Goal: Task Accomplishment & Management: Use online tool/utility

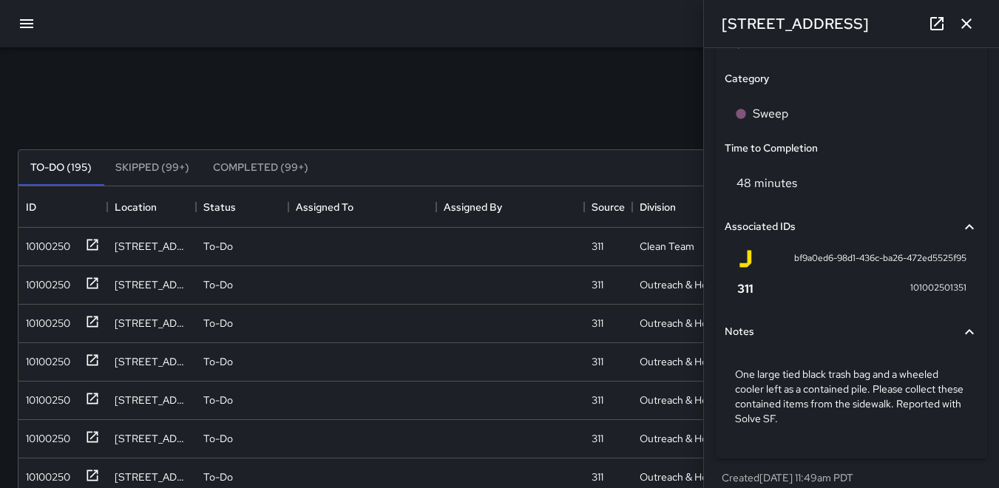
click at [969, 23] on icon "button" at bounding box center [966, 24] width 18 height 18
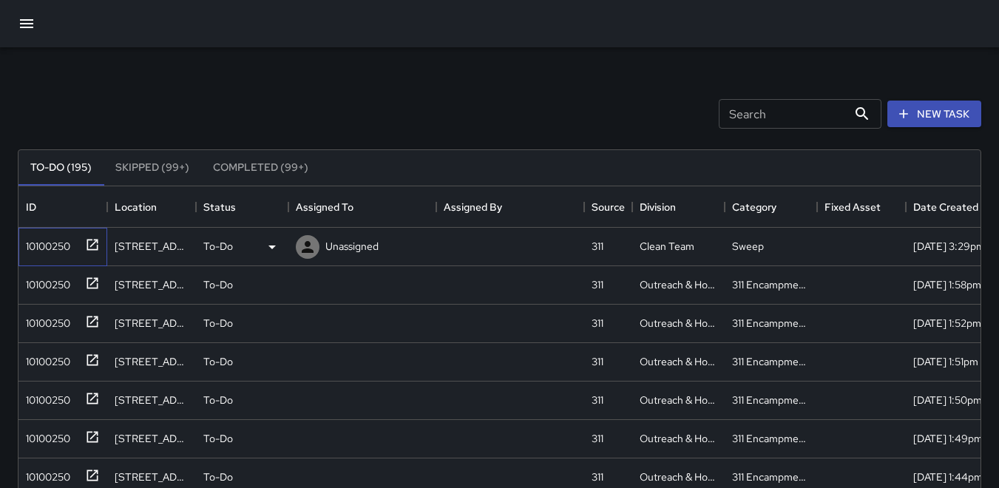
click at [37, 239] on div "10100250" at bounding box center [45, 243] width 50 height 21
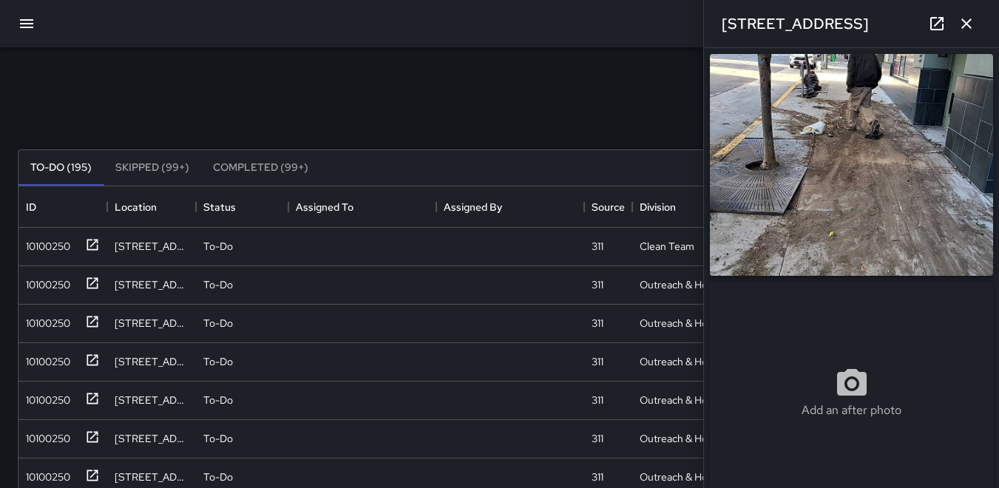
click at [854, 202] on img at bounding box center [851, 165] width 283 height 222
click at [55, 357] on div "10100250" at bounding box center [45, 358] width 50 height 21
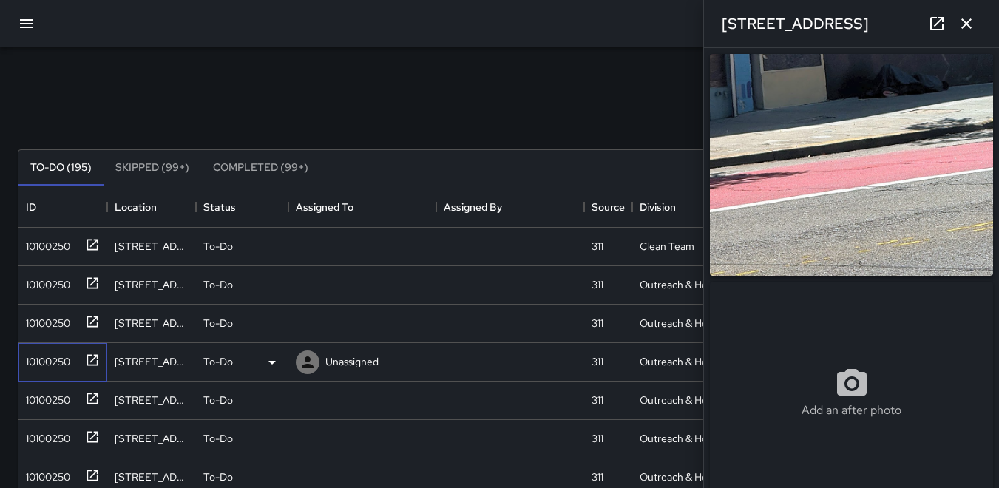
type input "**********"
click at [67, 403] on div "10100250" at bounding box center [45, 397] width 50 height 21
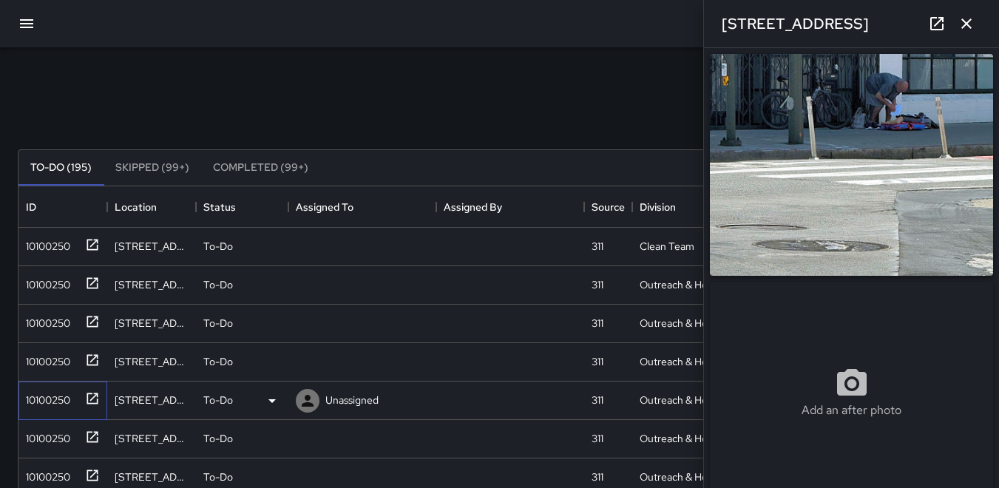
type input "**********"
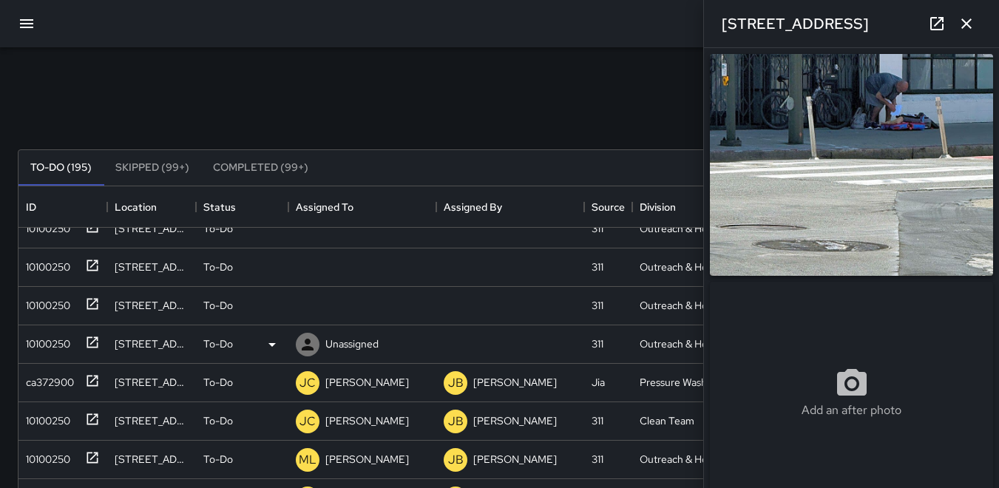
scroll to position [109, 0]
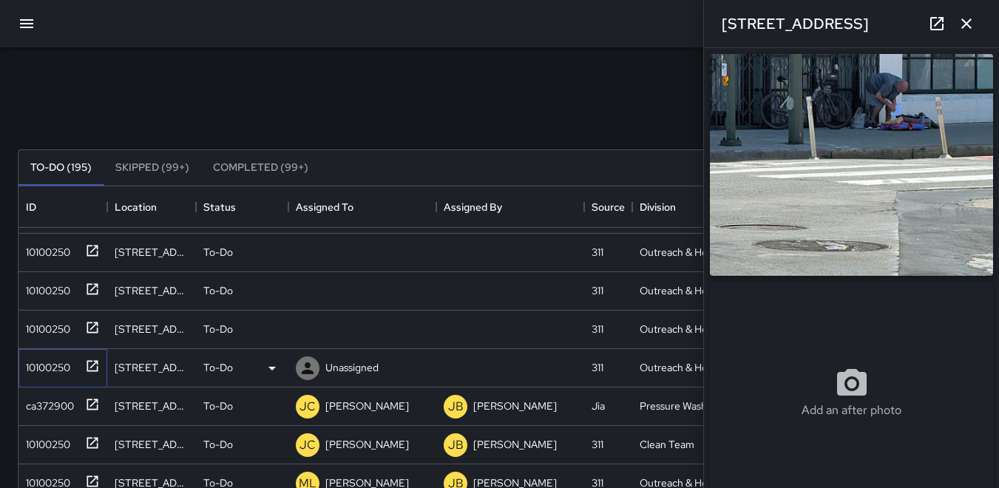
click at [57, 363] on div "10100250" at bounding box center [45, 364] width 50 height 21
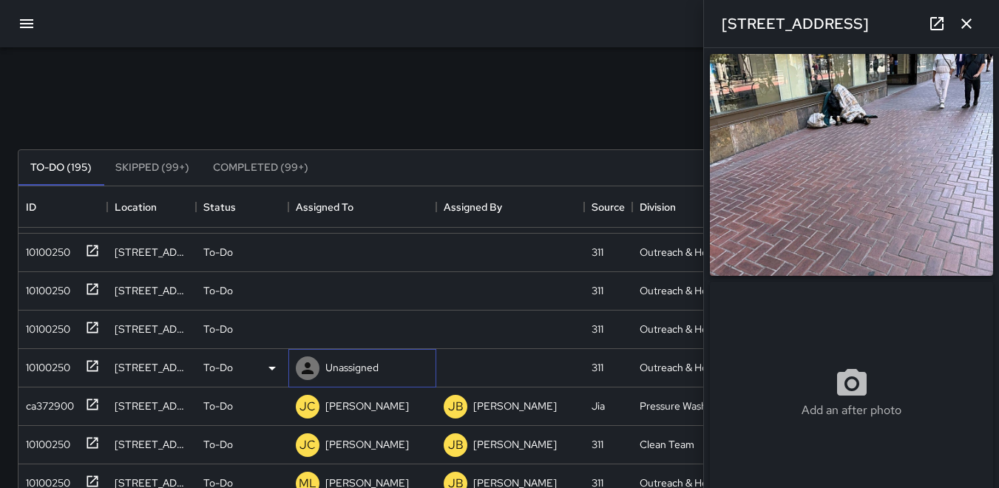
click at [311, 364] on icon at bounding box center [308, 368] width 18 height 18
click at [47, 327] on div "10100250" at bounding box center [45, 326] width 50 height 21
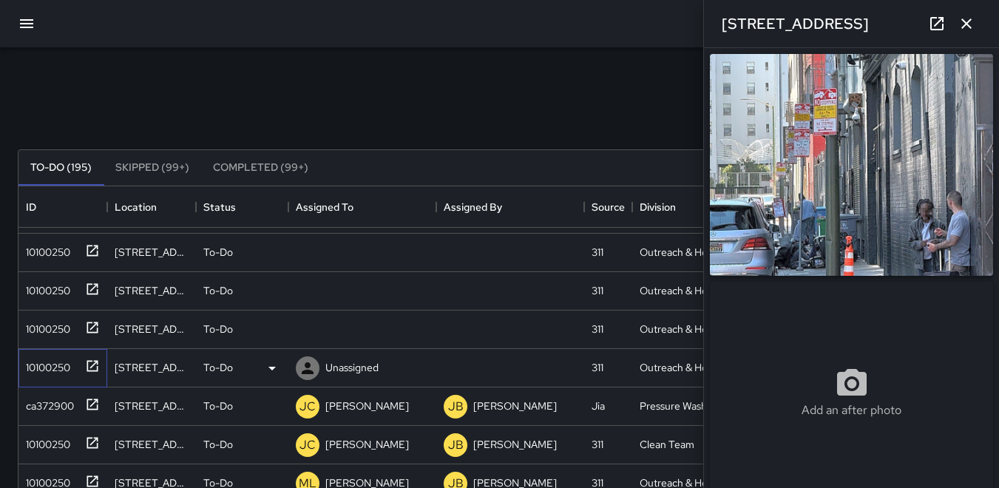
click at [64, 359] on div "10100250" at bounding box center [45, 364] width 50 height 21
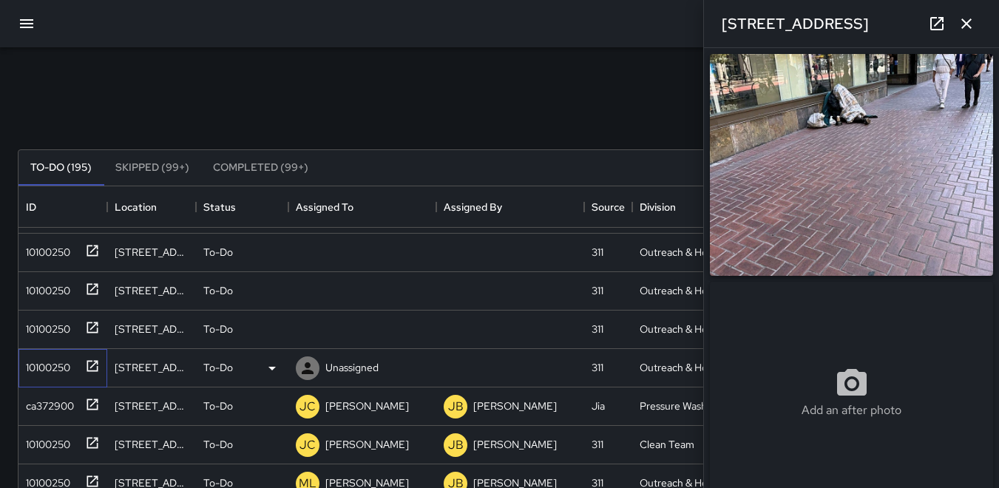
type input "**********"
click at [0, 0] on icon at bounding box center [0, 0] width 0 height 0
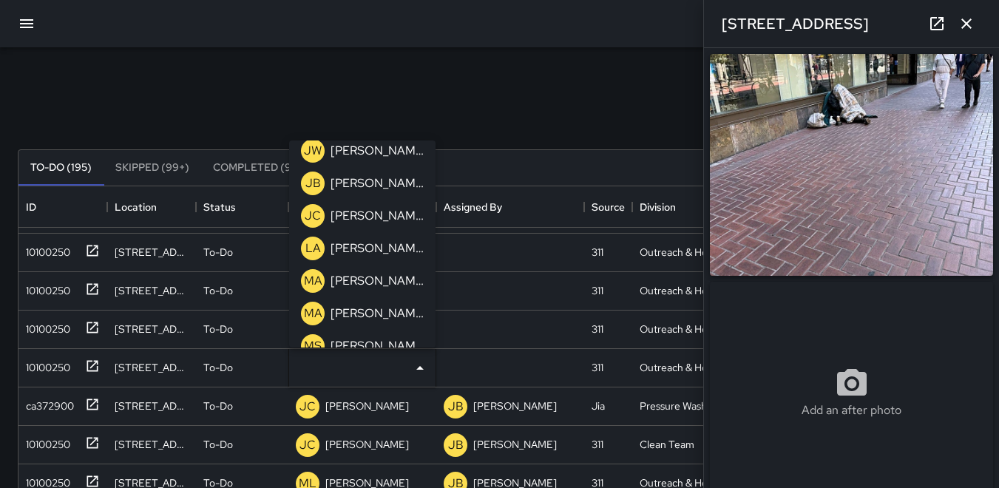
scroll to position [444, 0]
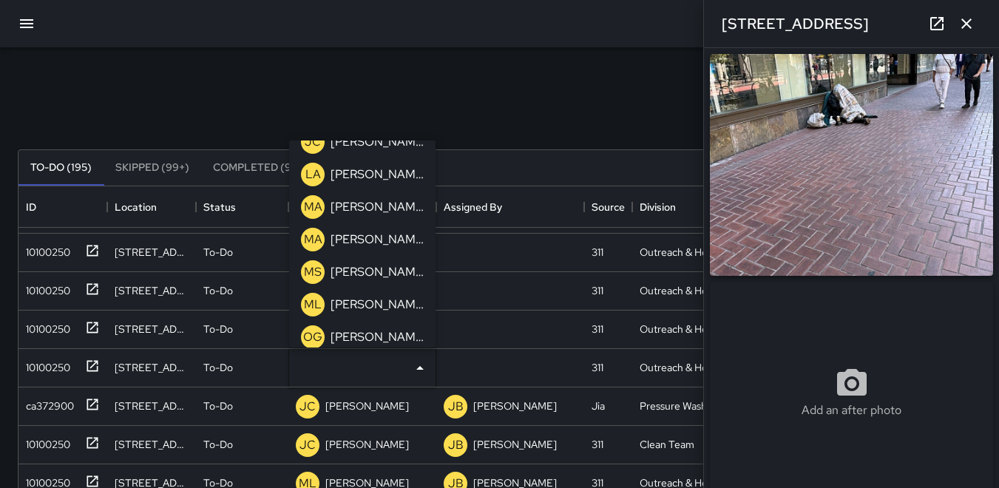
click at [320, 301] on p "ML" at bounding box center [313, 305] width 18 height 18
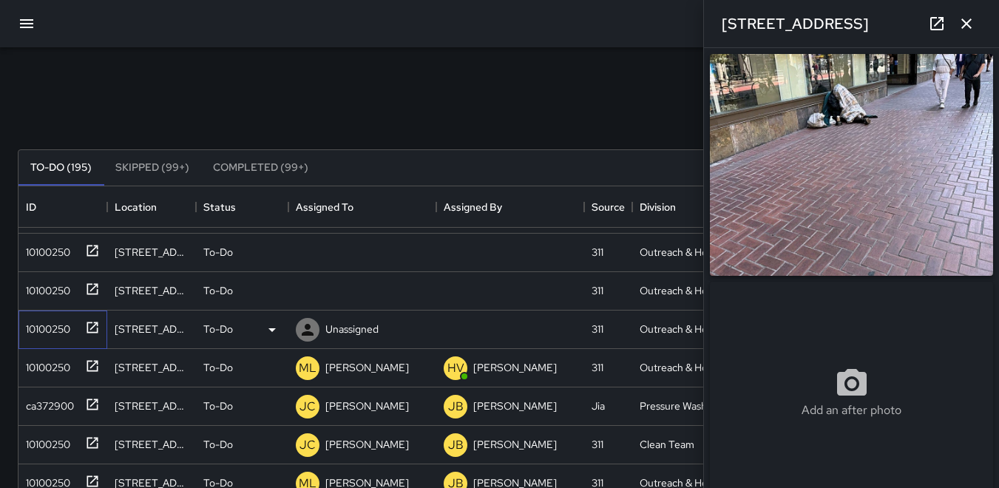
click at [52, 330] on div "10100250" at bounding box center [45, 326] width 50 height 21
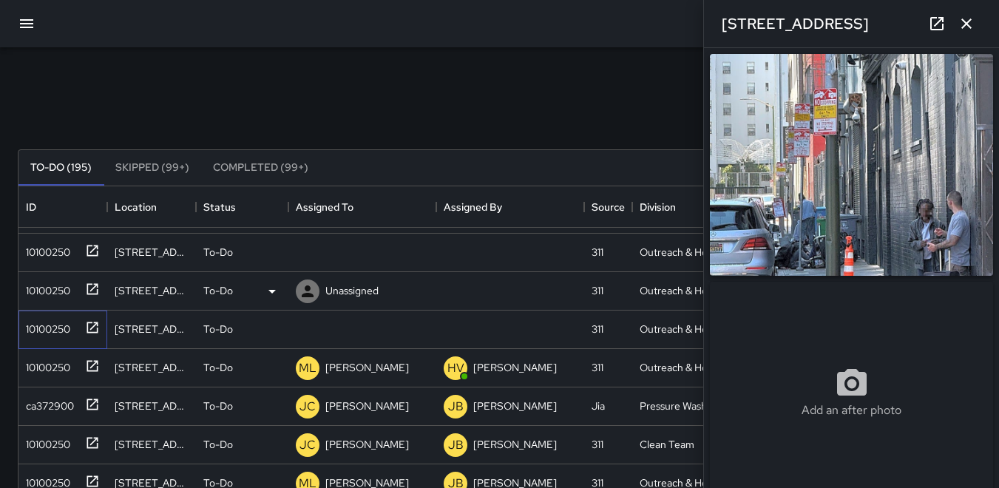
type input "**********"
click at [312, 329] on icon at bounding box center [308, 330] width 18 height 18
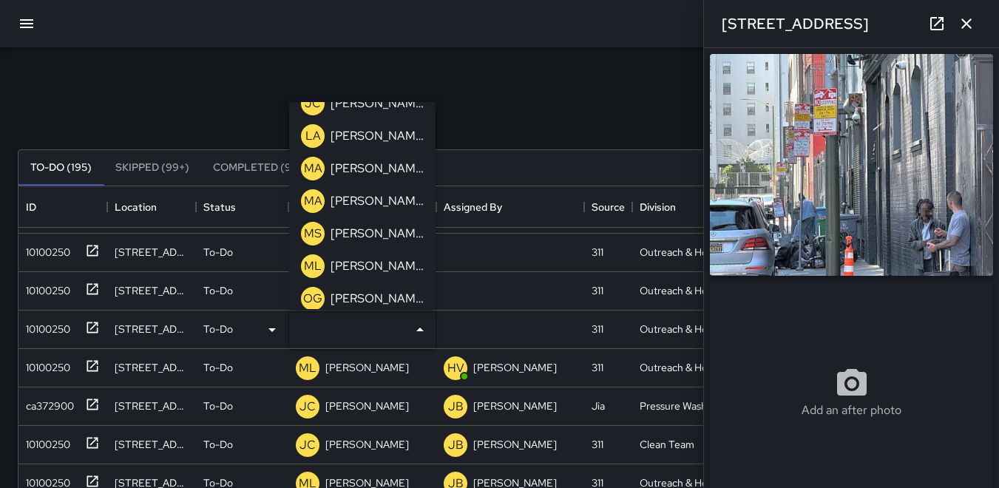
click at [316, 263] on p "ML" at bounding box center [313, 266] width 18 height 18
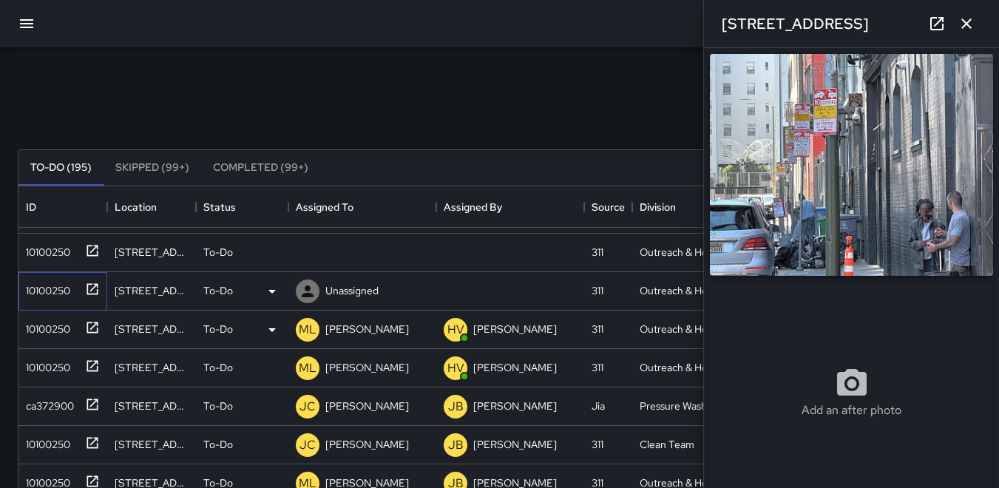
click at [33, 287] on div "10100250" at bounding box center [45, 287] width 50 height 21
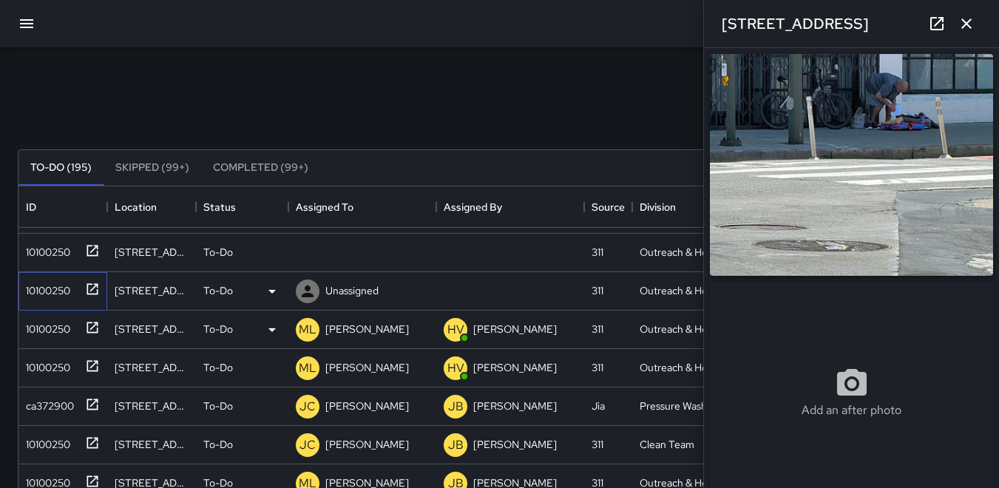
type input "**********"
click at [301, 290] on icon at bounding box center [308, 291] width 18 height 18
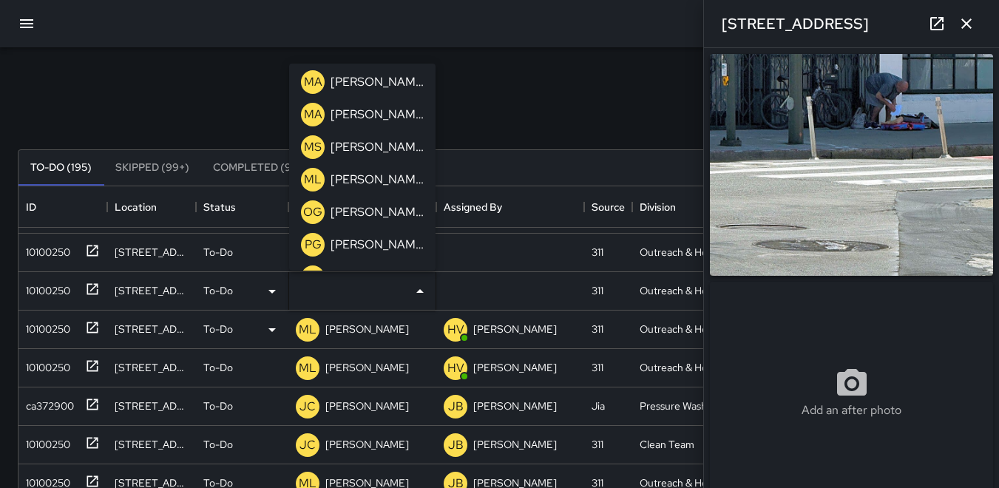
scroll to position [518, 0]
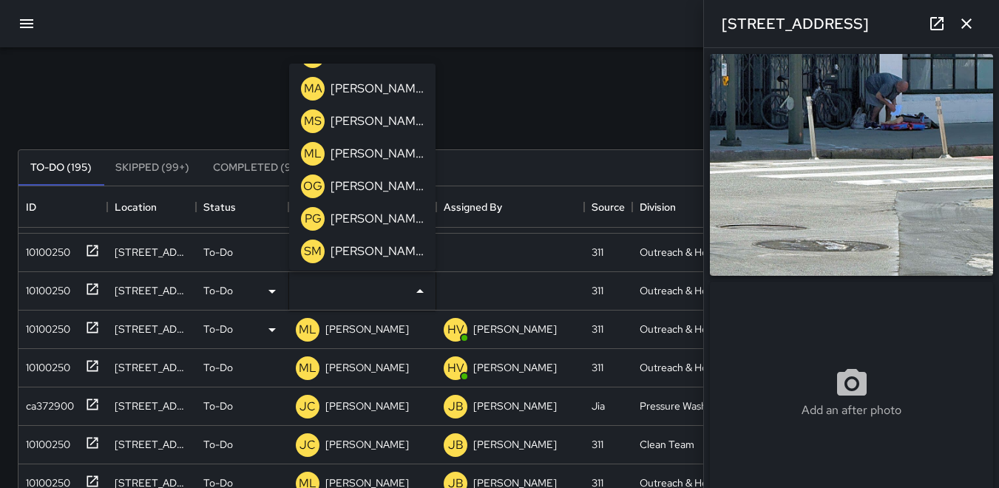
click at [311, 149] on p "ML" at bounding box center [313, 154] width 18 height 18
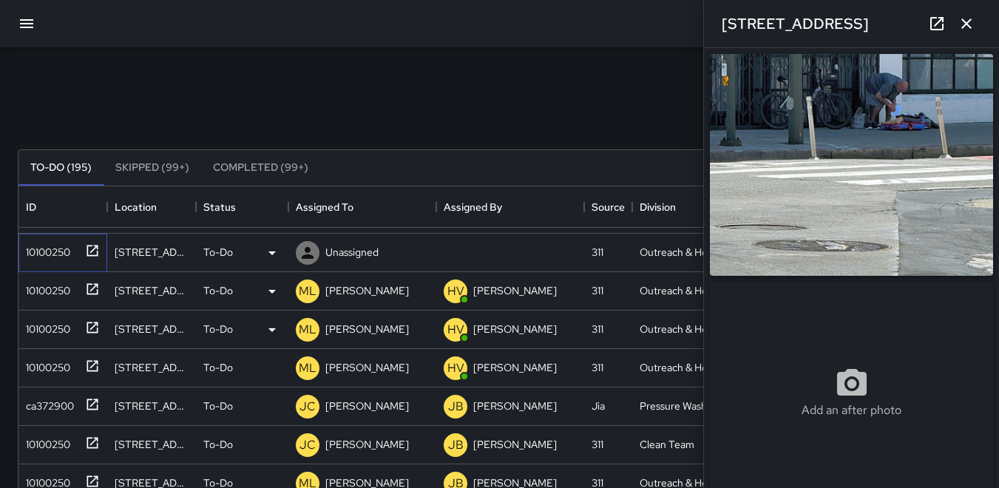
click at [61, 255] on div "10100250" at bounding box center [45, 249] width 50 height 21
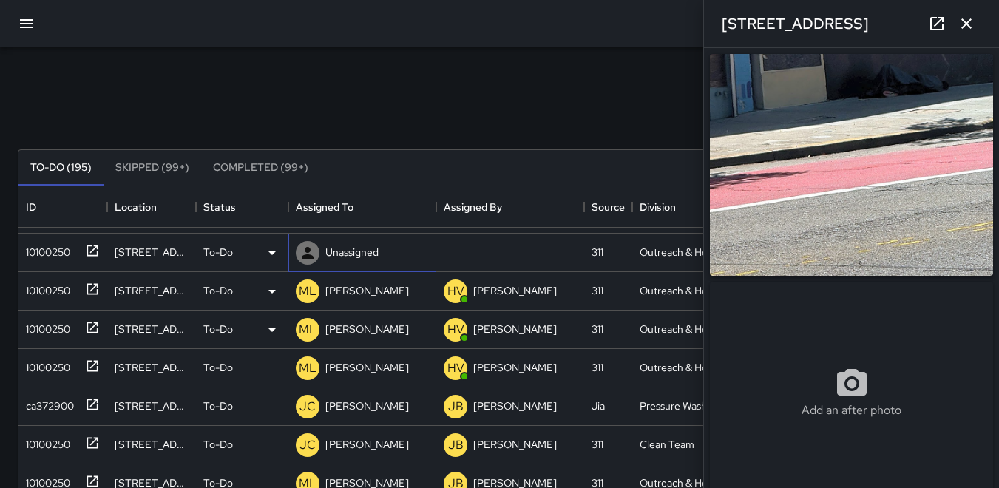
click at [305, 254] on icon at bounding box center [308, 253] width 12 height 12
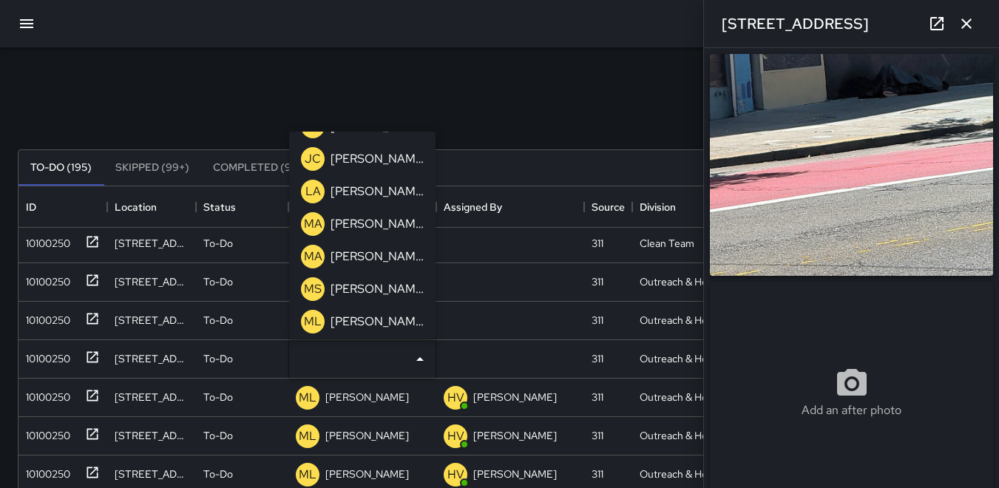
scroll to position [444, 0]
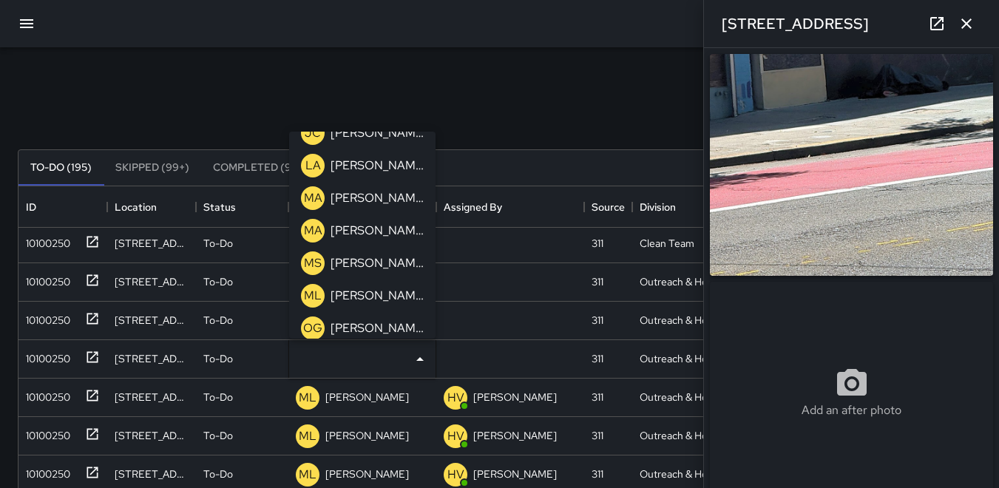
click at [307, 294] on p "ML" at bounding box center [313, 296] width 18 height 18
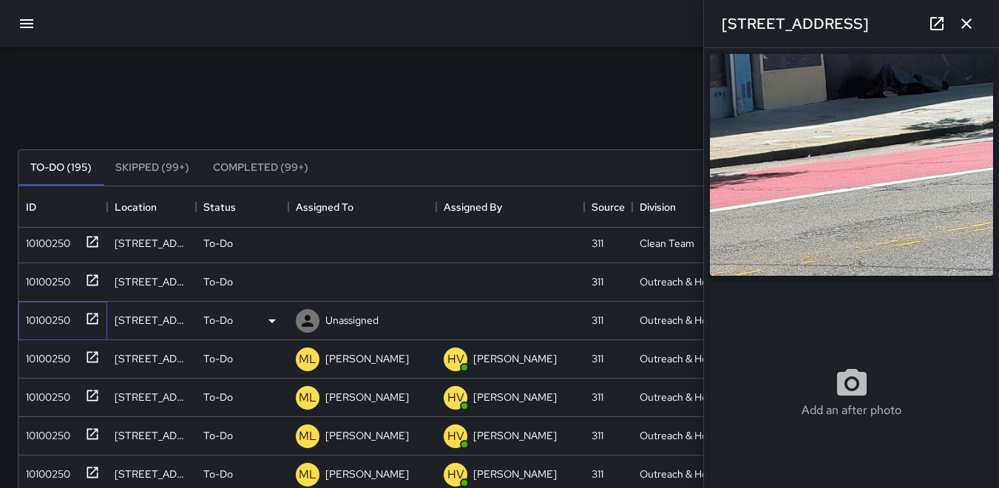
click at [44, 311] on div "10100250" at bounding box center [45, 317] width 50 height 21
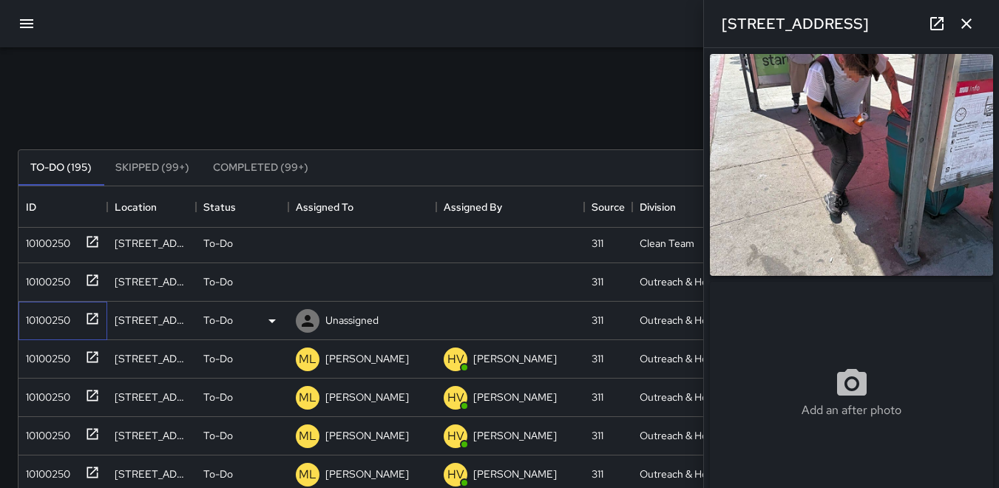
type input "**********"
click at [308, 317] on icon at bounding box center [308, 321] width 12 height 12
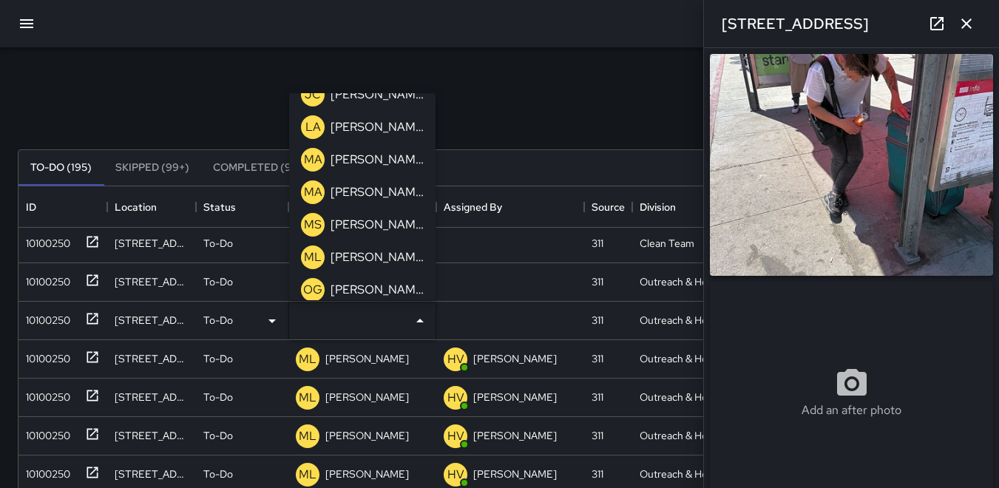
click at [312, 254] on p "ML" at bounding box center [313, 257] width 18 height 18
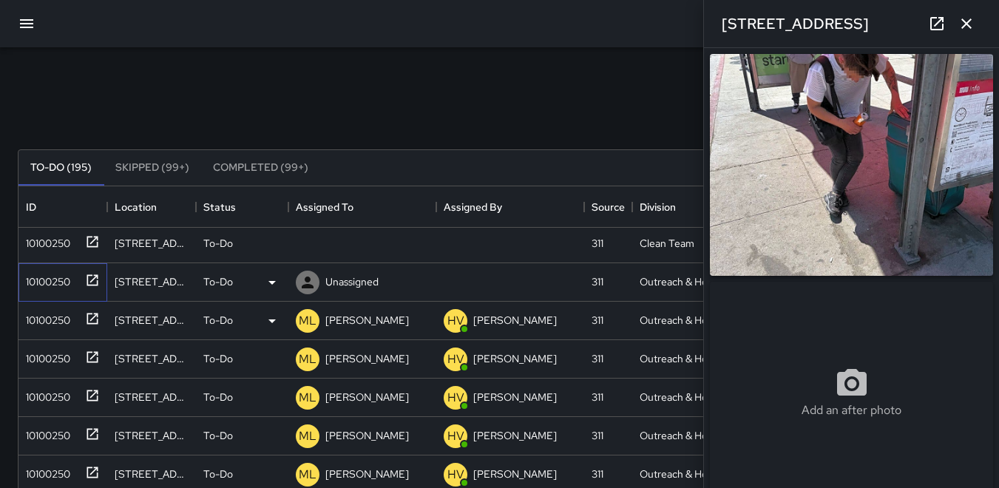
click at [58, 286] on div "10100250" at bounding box center [45, 278] width 50 height 21
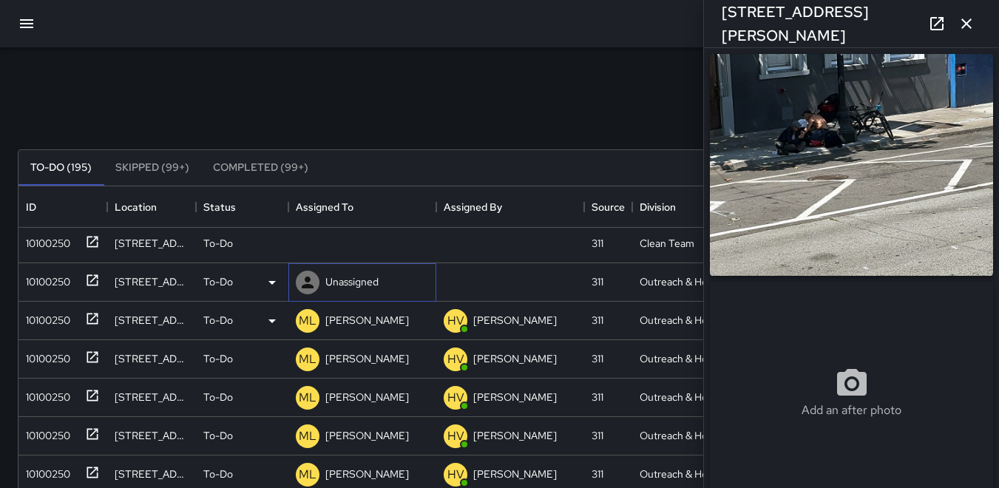
click at [306, 278] on icon at bounding box center [308, 283] width 12 height 12
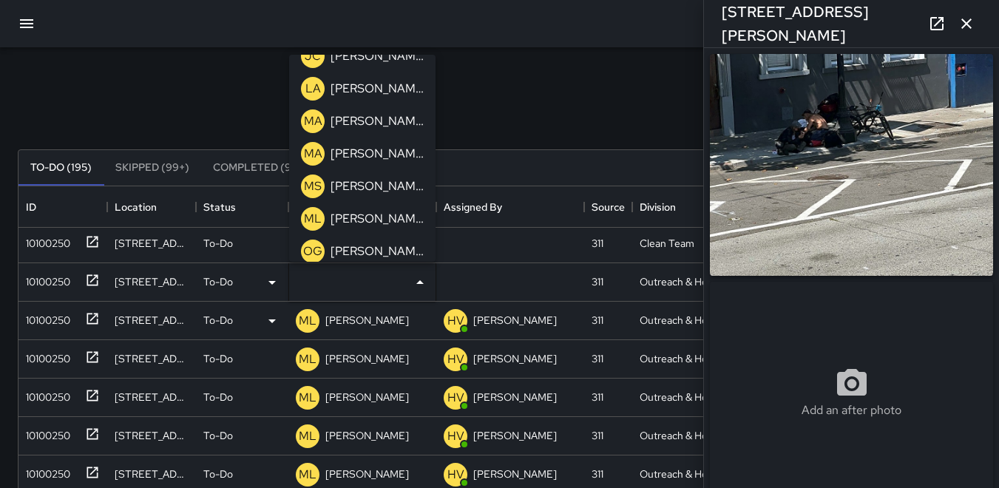
scroll to position [518, 0]
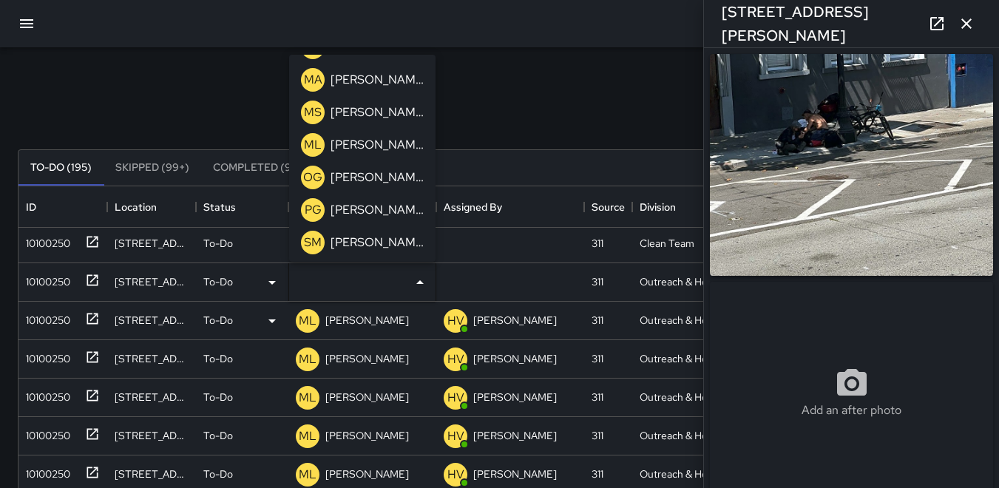
click at [320, 144] on p "ML" at bounding box center [313, 145] width 18 height 18
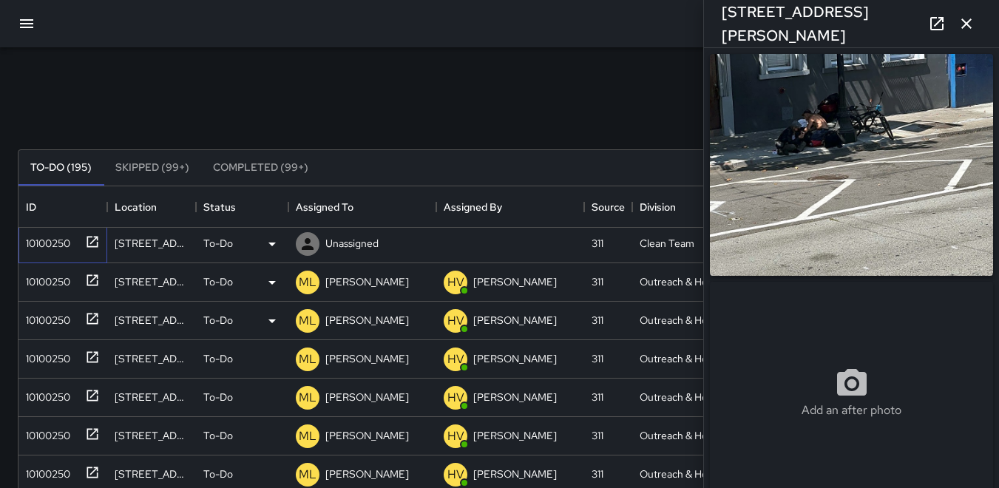
click at [36, 234] on div "10100250" at bounding box center [45, 240] width 50 height 21
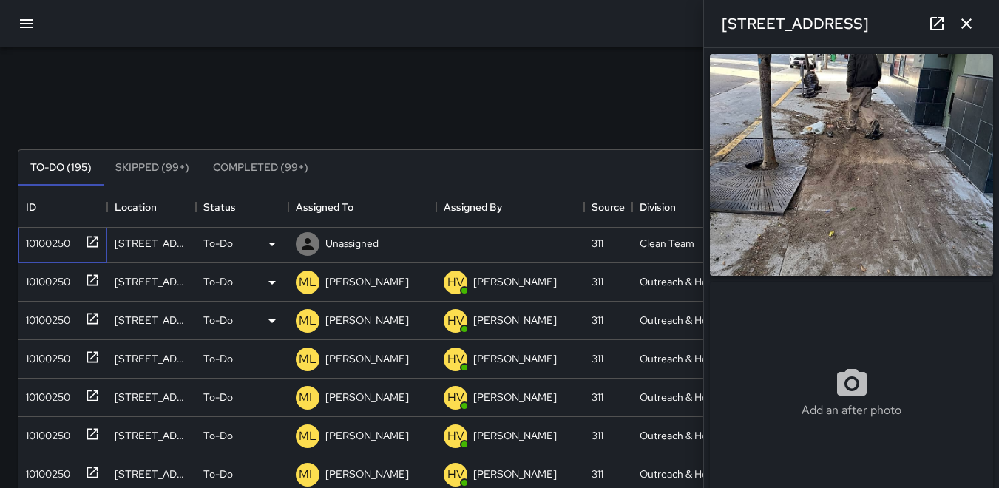
type input "**********"
click at [311, 243] on icon at bounding box center [308, 244] width 18 height 18
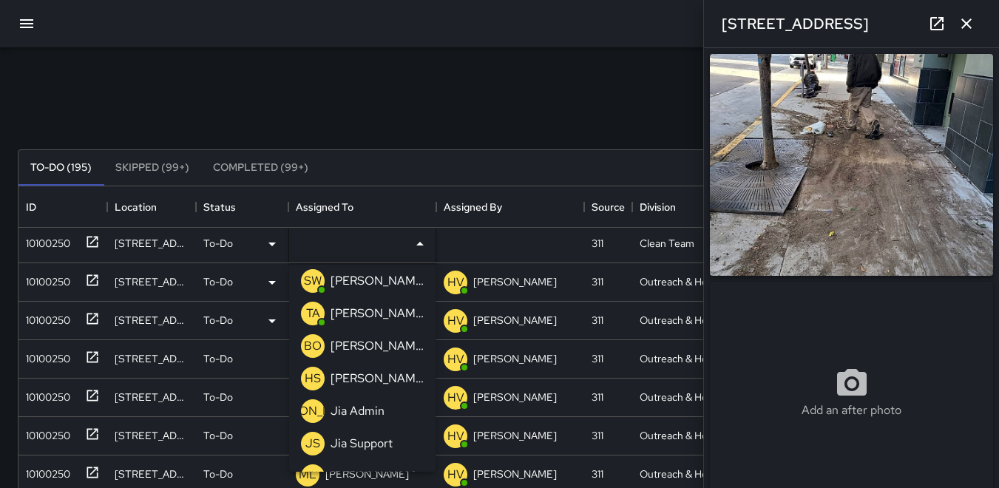
scroll to position [142, 0]
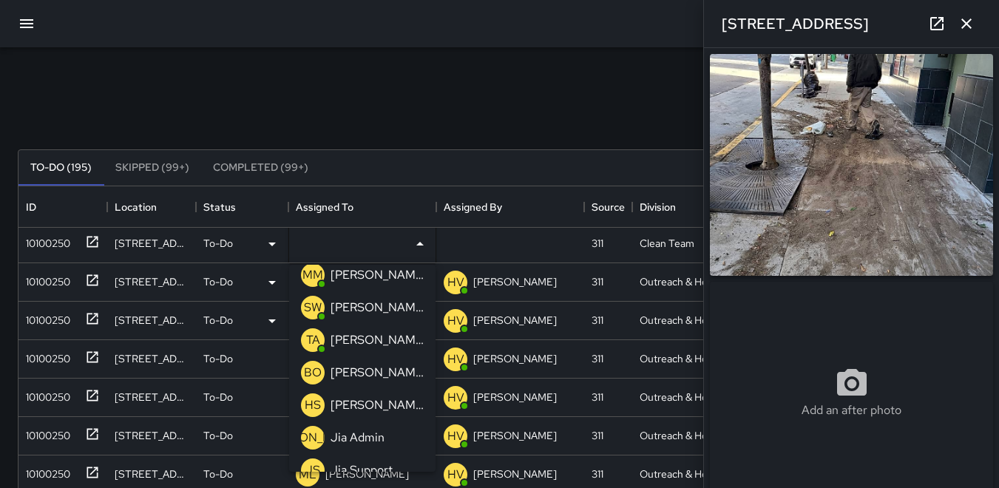
click at [310, 368] on p "BO" at bounding box center [313, 373] width 18 height 18
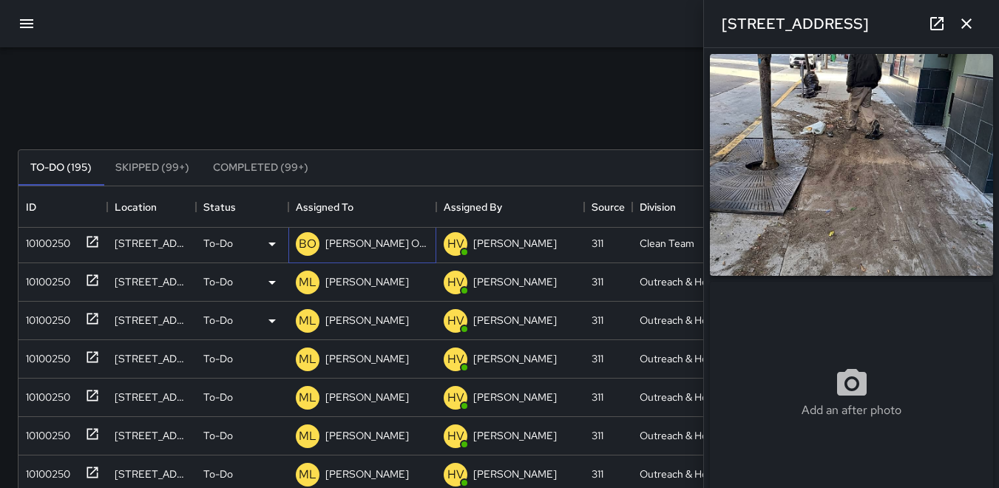
scroll to position [0, 0]
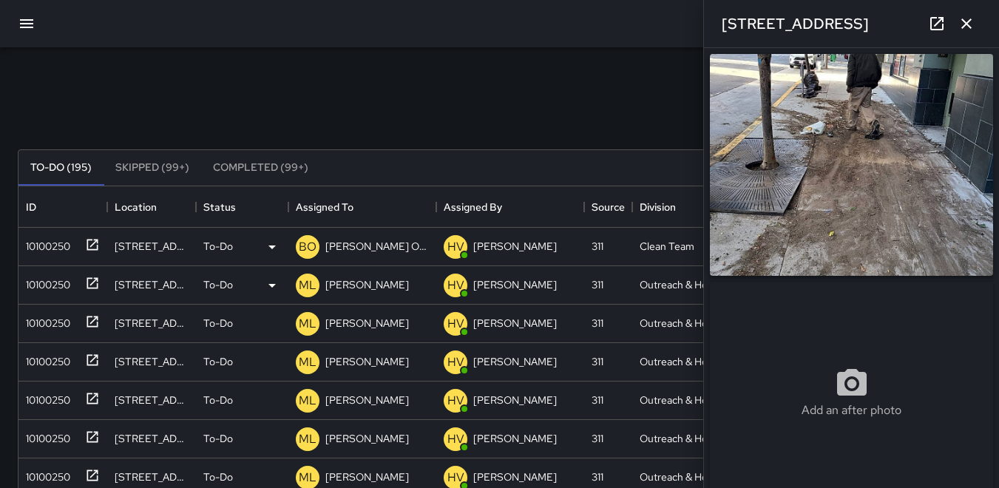
click at [960, 28] on icon "button" at bounding box center [966, 24] width 18 height 18
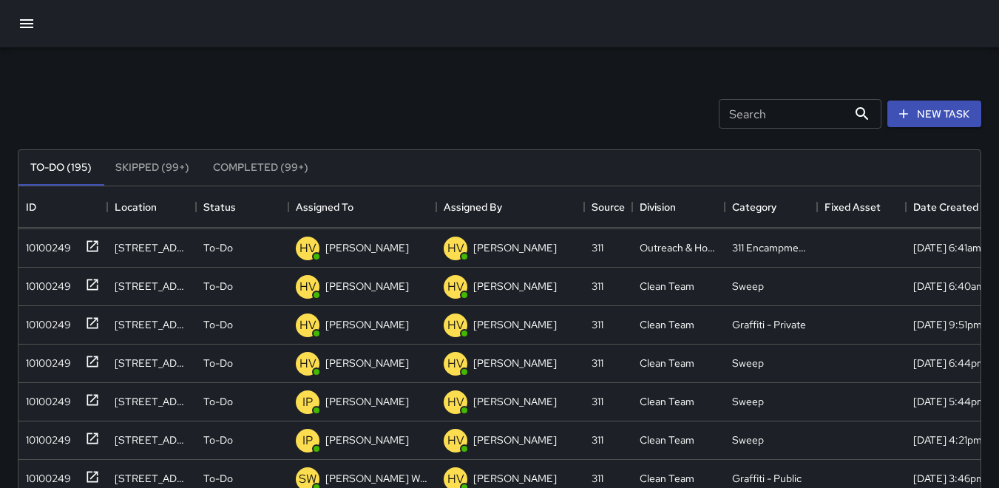
scroll to position [222, 0]
